Goal: Information Seeking & Learning: Find contact information

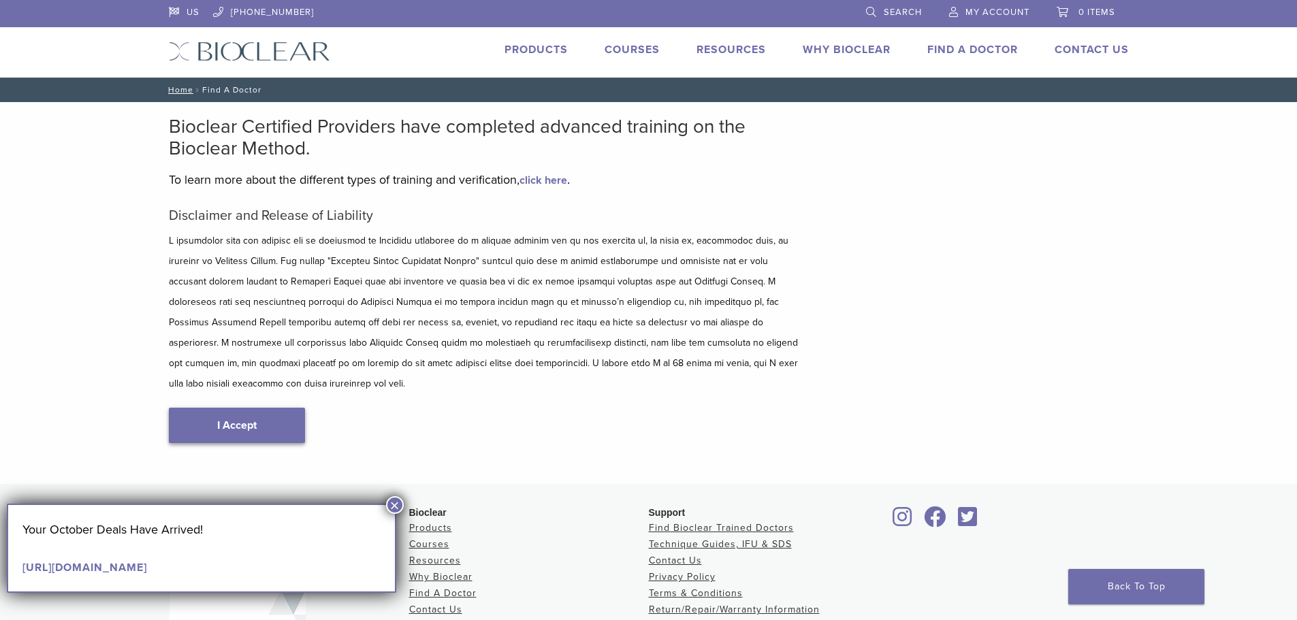
click at [212, 416] on link "I Accept" at bounding box center [237, 425] width 136 height 35
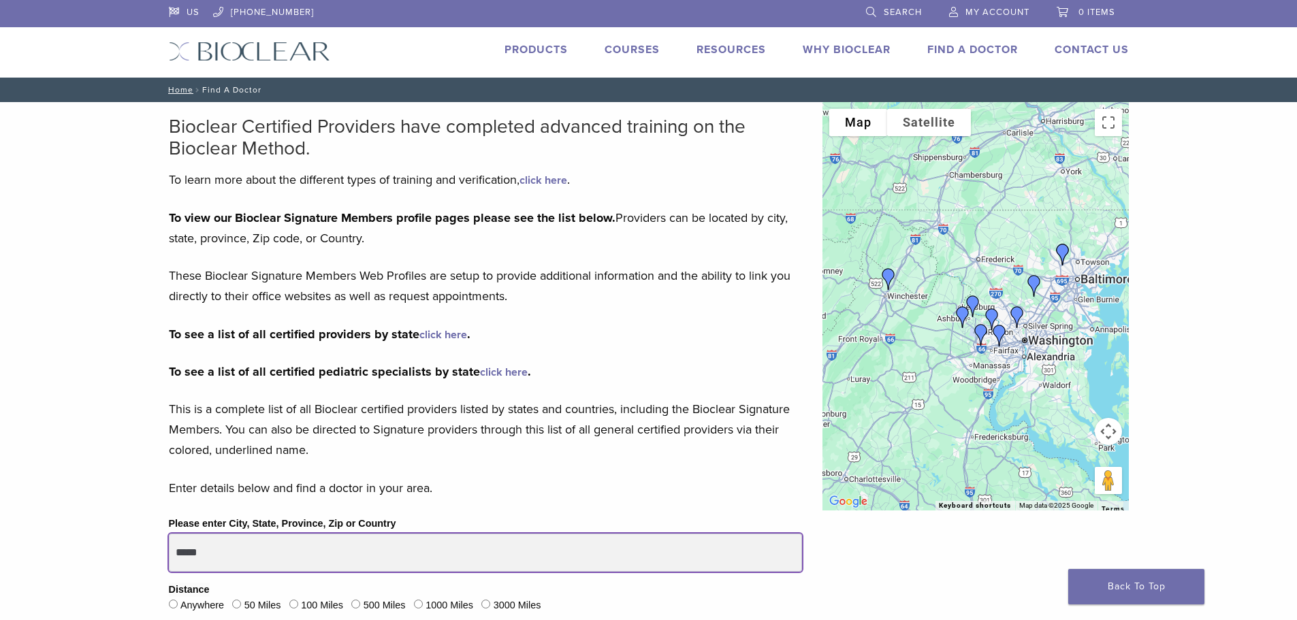
click at [223, 561] on input "*****" at bounding box center [485, 553] width 633 height 38
drag, startPoint x: 223, startPoint y: 561, endPoint x: 104, endPoint y: 532, distance: 122.5
type input "*****"
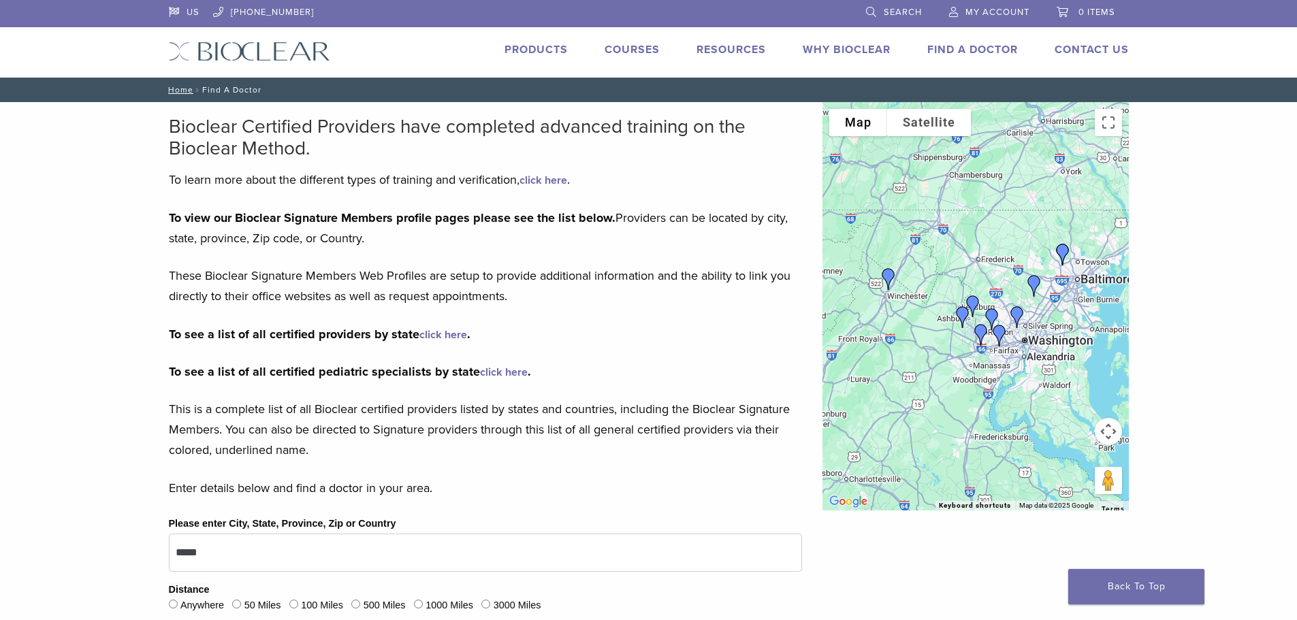
click at [888, 279] on img "Dr. Deborah Baker" at bounding box center [888, 279] width 33 height 33
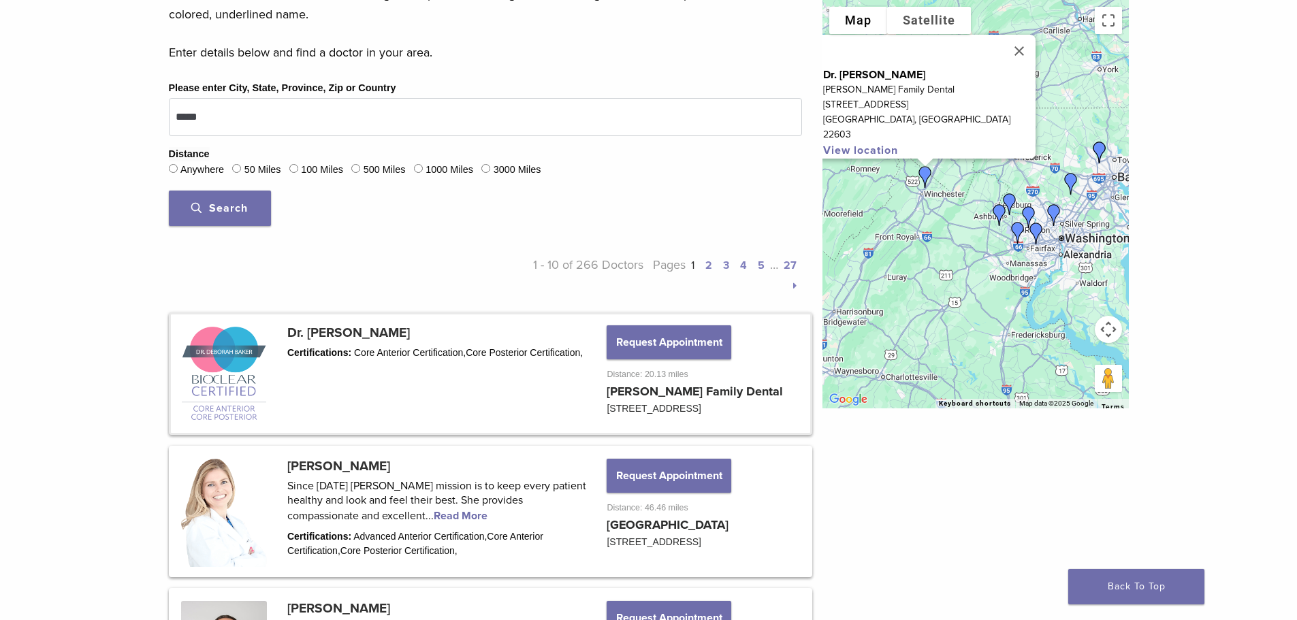
scroll to position [445, 0]
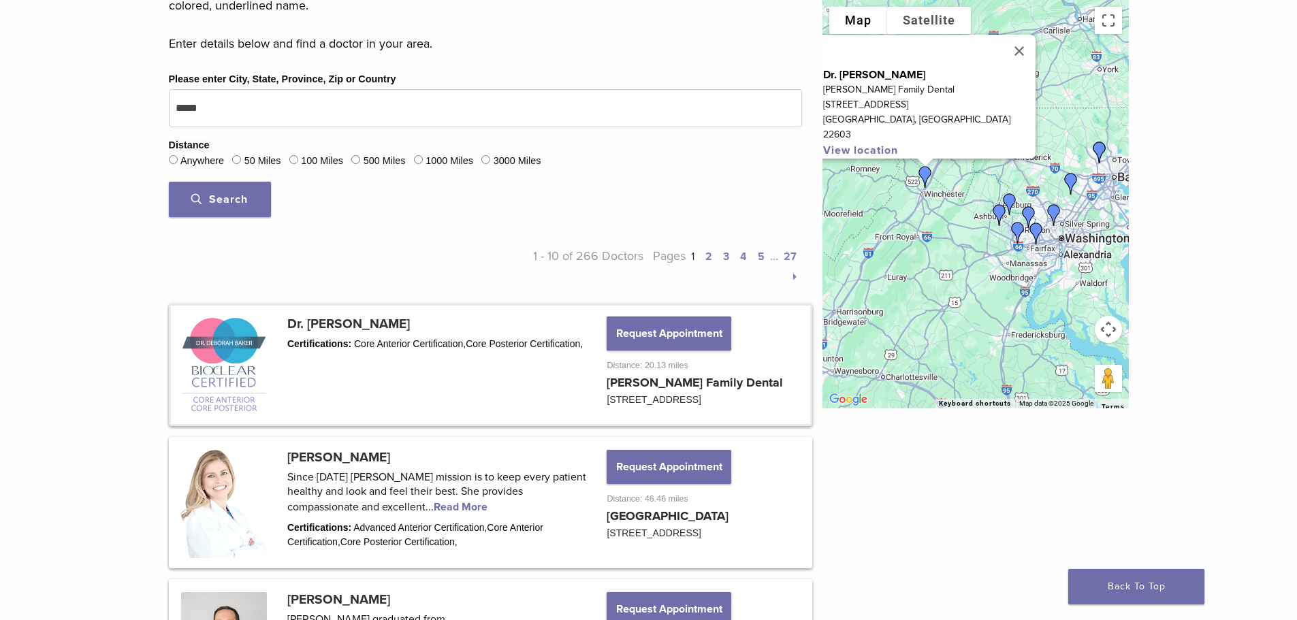
click at [643, 381] on link at bounding box center [490, 365] width 639 height 118
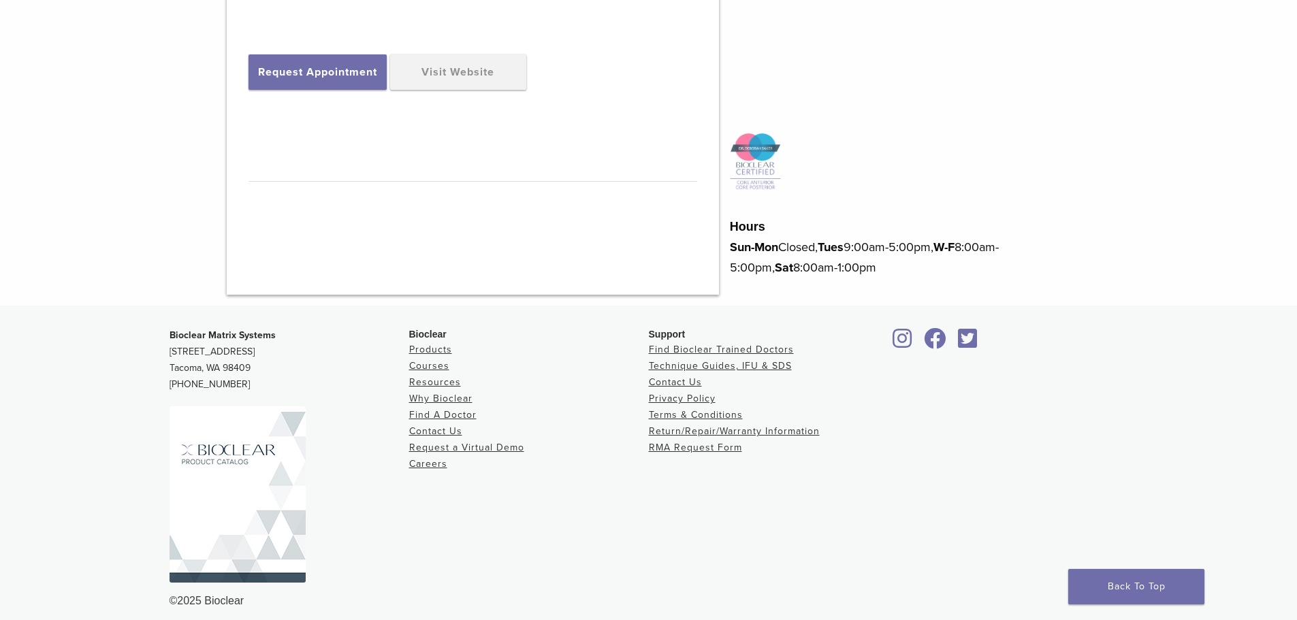
scroll to position [592, 0]
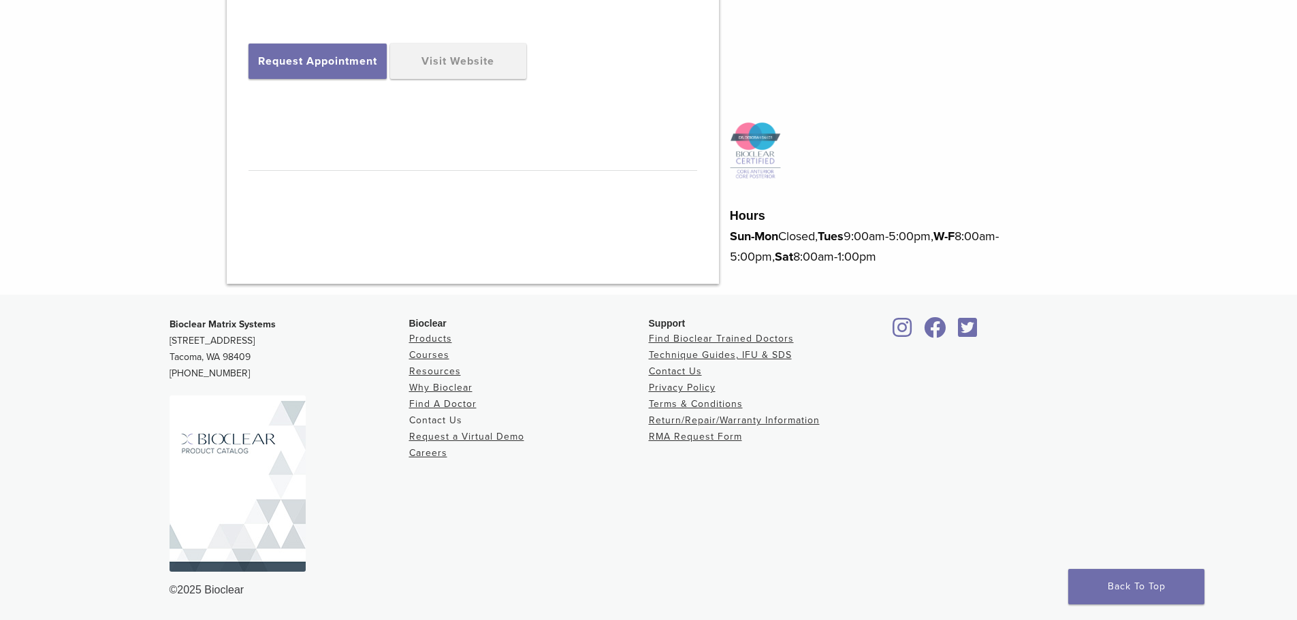
click at [447, 417] on link "Contact Us" at bounding box center [435, 421] width 53 height 12
click at [471, 69] on link "Visit Website" at bounding box center [458, 61] width 136 height 35
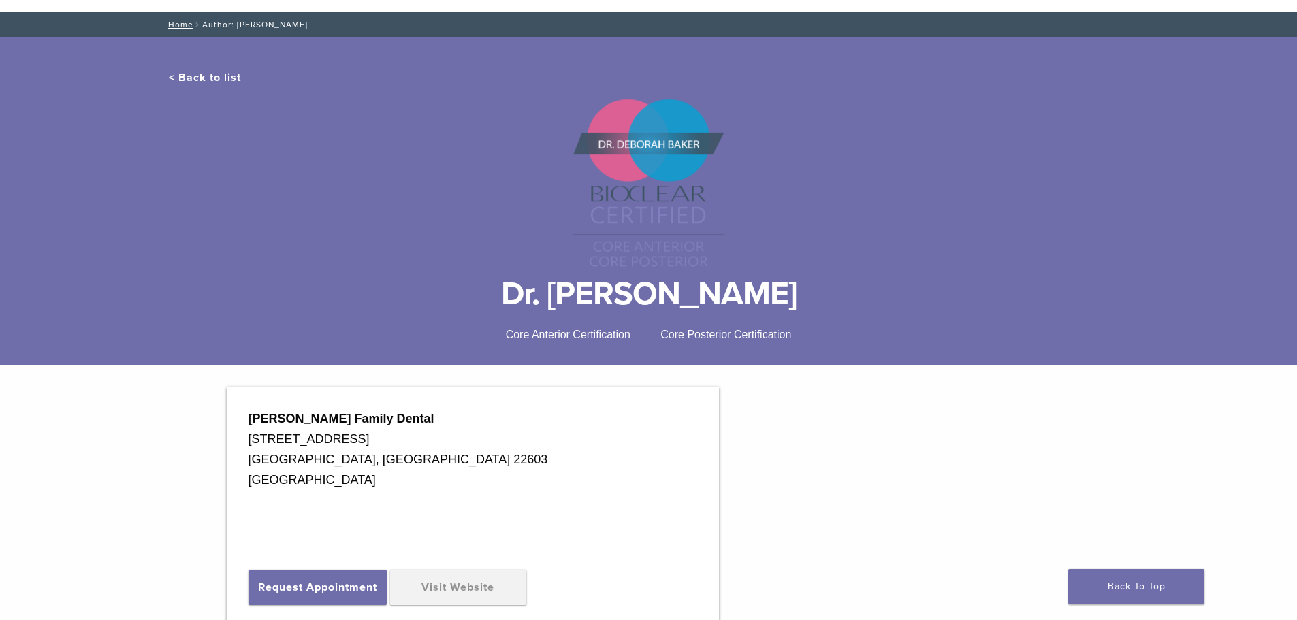
scroll to position [58, 0]
